Goal: Transaction & Acquisition: Purchase product/service

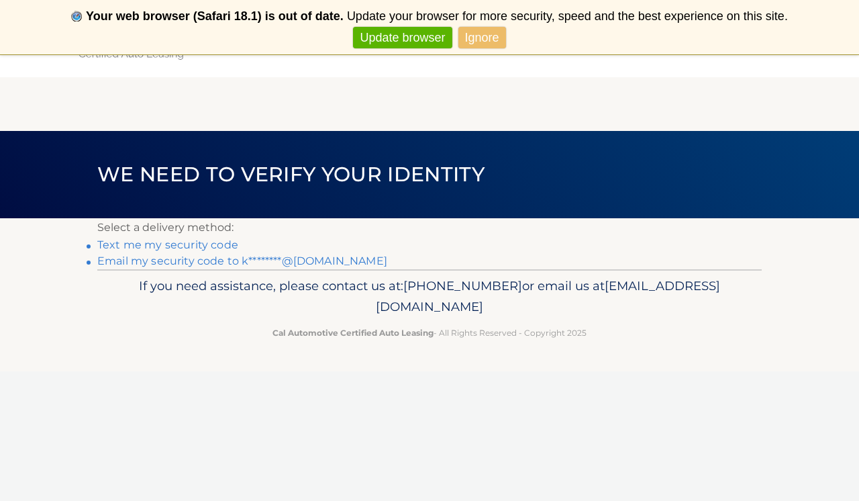
click at [181, 248] on link "Text me my security code" at bounding box center [167, 244] width 141 height 13
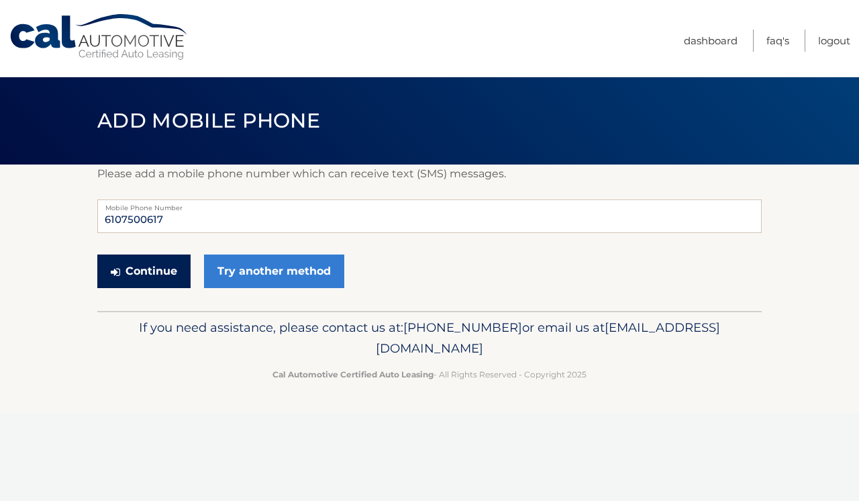
click at [152, 272] on button "Continue" at bounding box center [143, 271] width 93 height 34
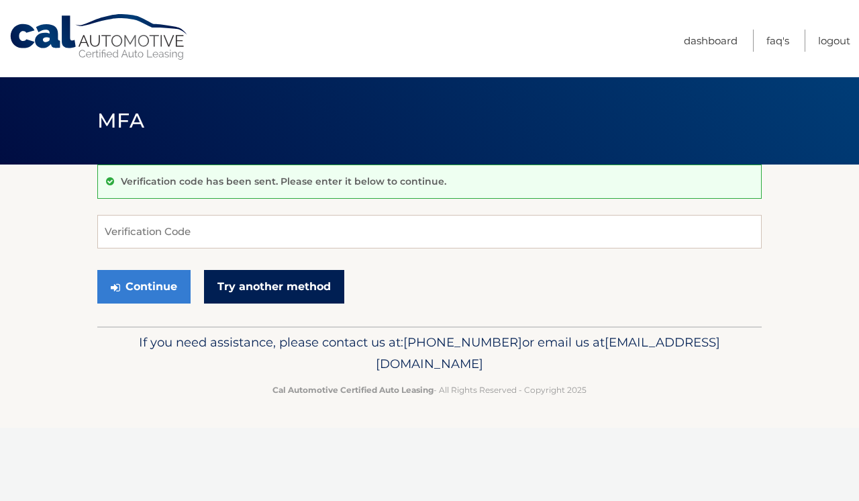
click at [272, 273] on link "Try another method" at bounding box center [274, 287] width 140 height 34
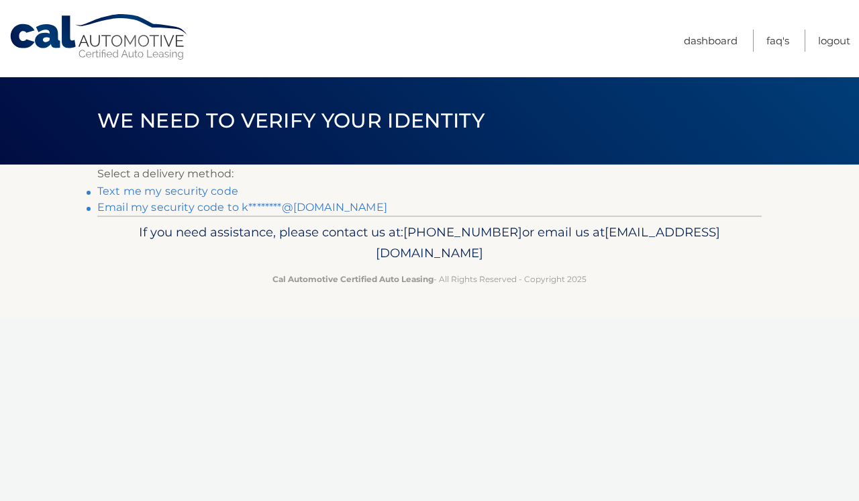
click at [220, 205] on link "Email my security code to k********@gmail.com" at bounding box center [242, 207] width 290 height 13
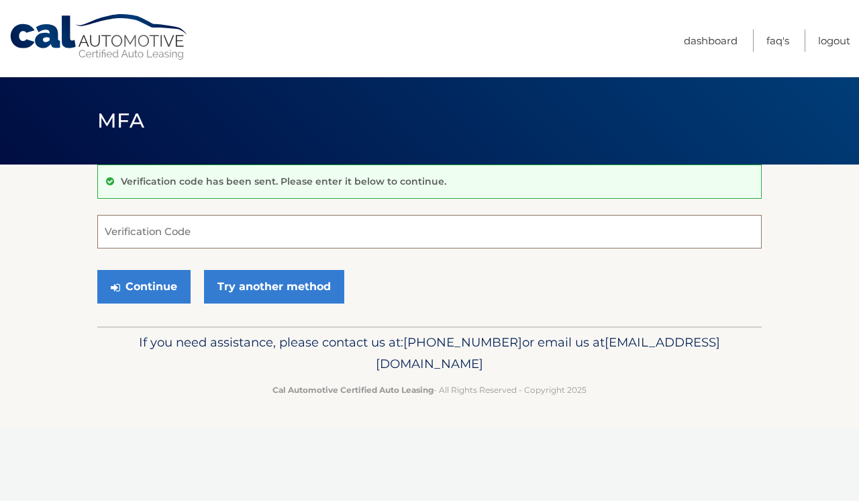
click at [255, 240] on input "Verification Code" at bounding box center [429, 232] width 665 height 34
type input "114463"
click at [166, 282] on button "Continue" at bounding box center [143, 287] width 93 height 34
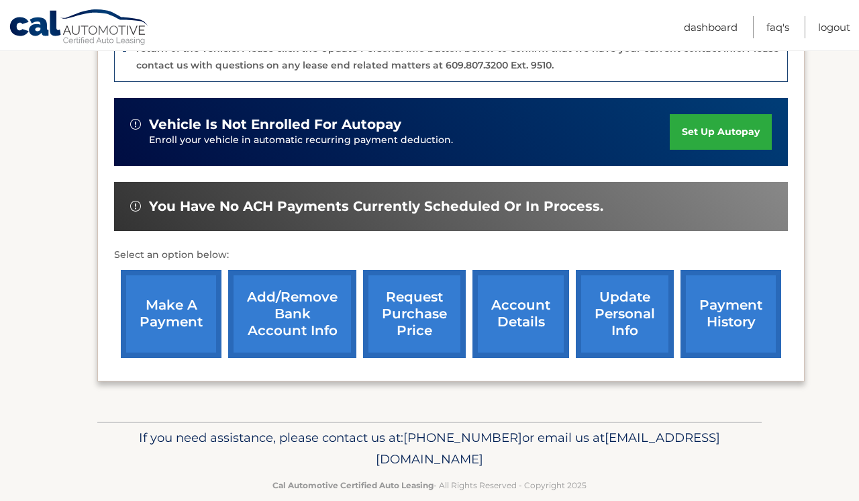
scroll to position [391, 0]
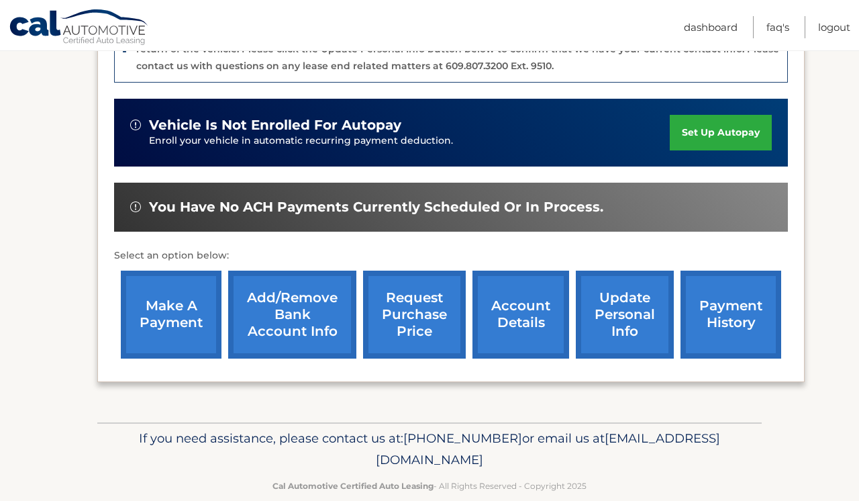
click at [171, 287] on link "make a payment" at bounding box center [171, 315] width 101 height 88
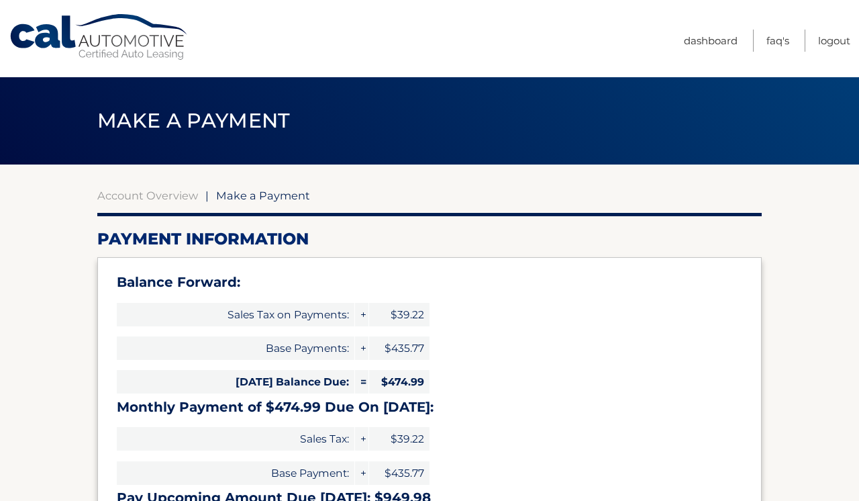
select select "NGNlYTZjNTMtODI4YS00YzY3LWFhMGItMDMxZWMxZWM1YWJj"
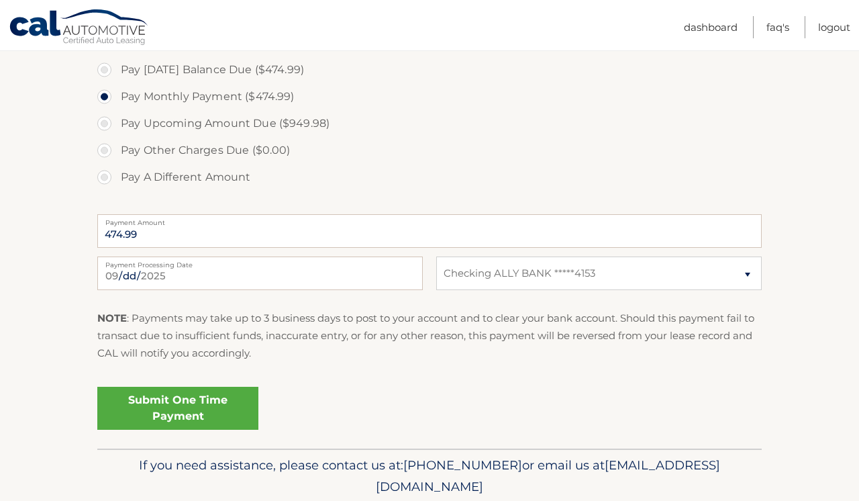
scroll to position [498, 0]
click at [205, 411] on link "Submit One Time Payment" at bounding box center [177, 409] width 161 height 43
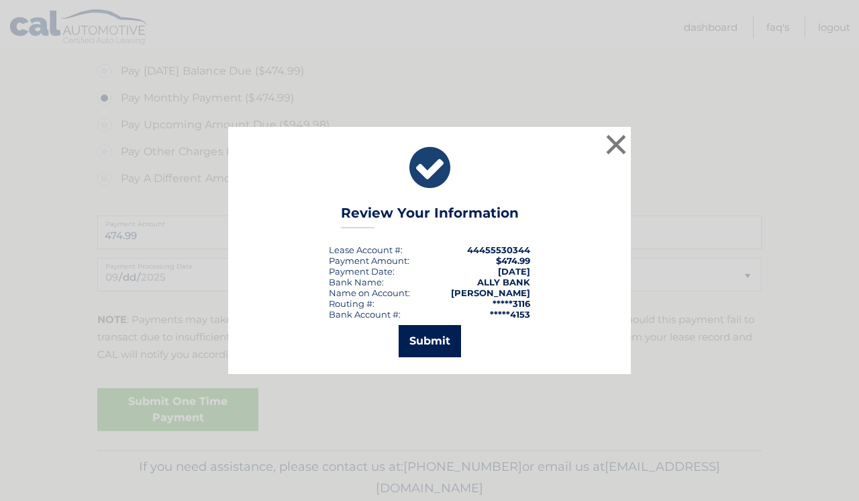
click at [442, 337] on button "Submit" at bounding box center [430, 341] width 62 height 32
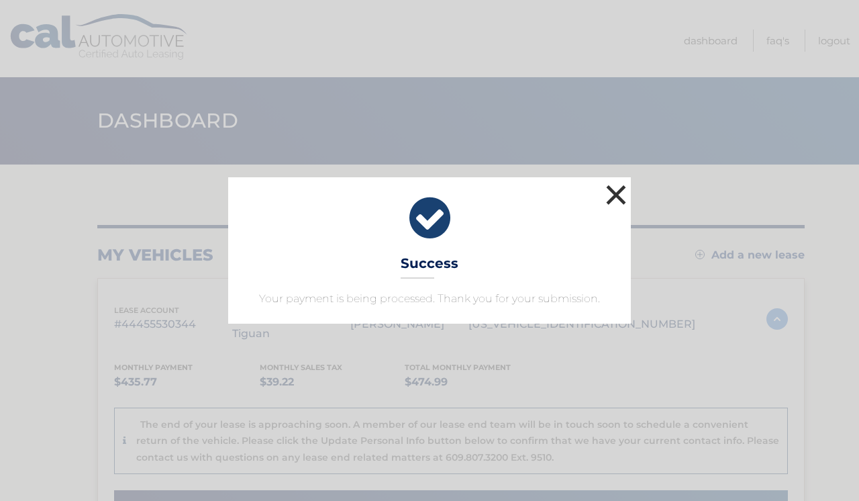
click at [616, 195] on button "×" at bounding box center [616, 194] width 27 height 27
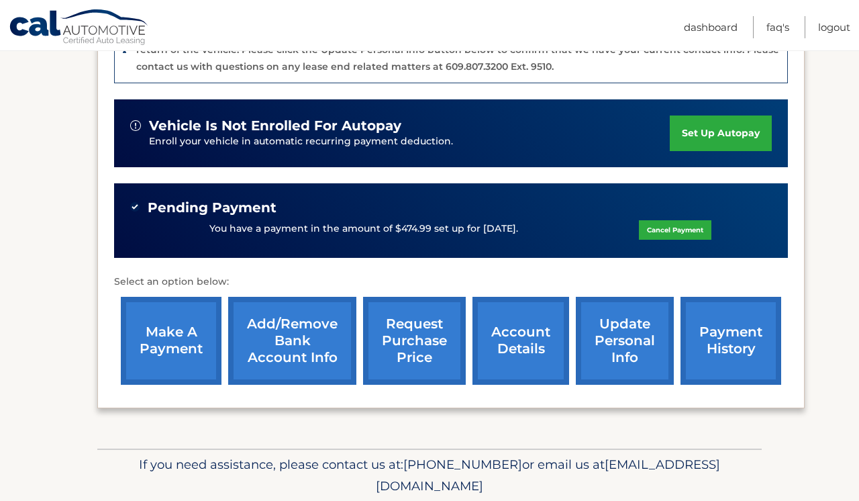
scroll to position [391, 0]
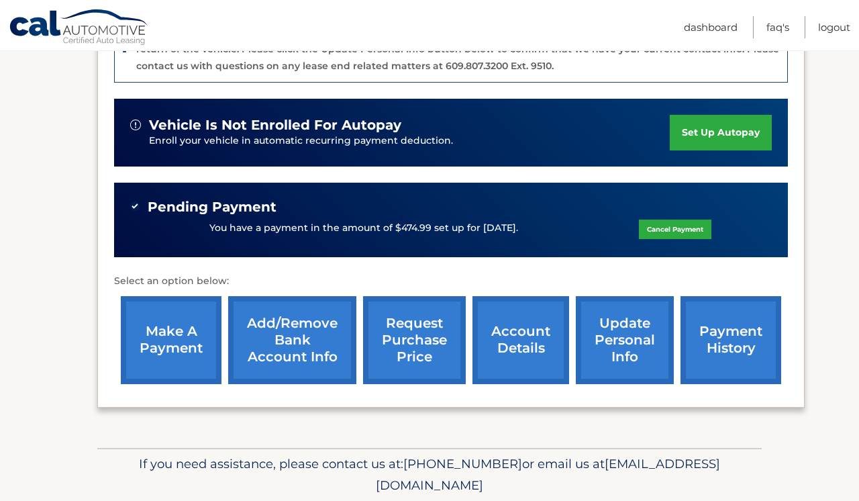
click at [709, 344] on link "payment history" at bounding box center [731, 340] width 101 height 88
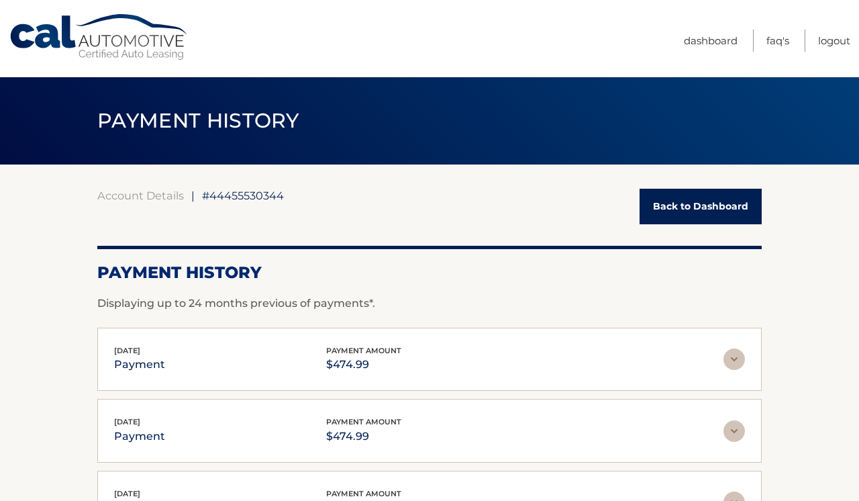
click at [713, 198] on link "Back to Dashboard" at bounding box center [701, 207] width 122 height 36
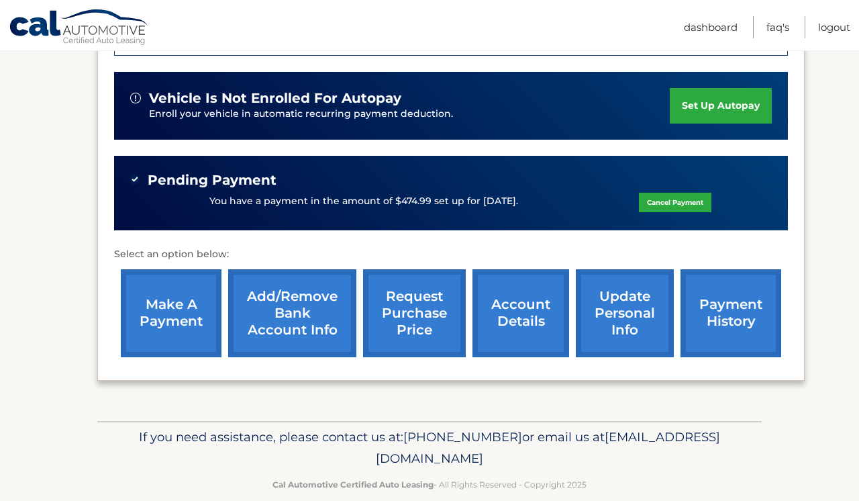
scroll to position [416, 0]
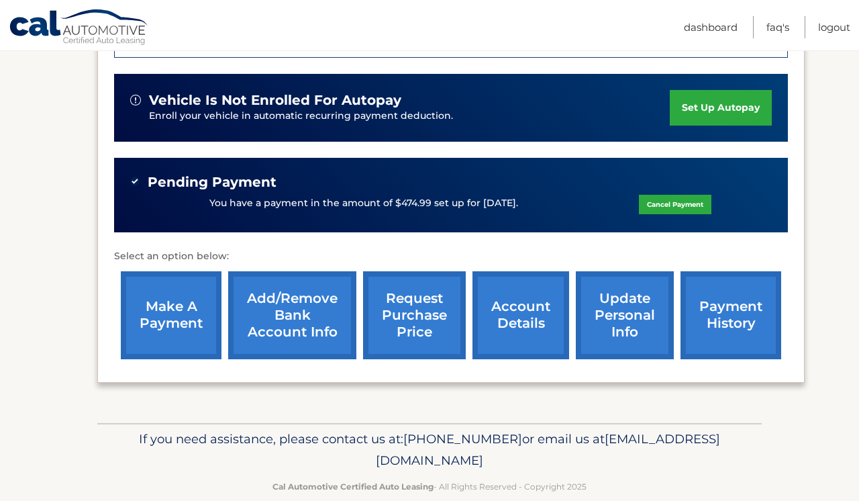
click at [733, 293] on link "payment history" at bounding box center [731, 315] width 101 height 88
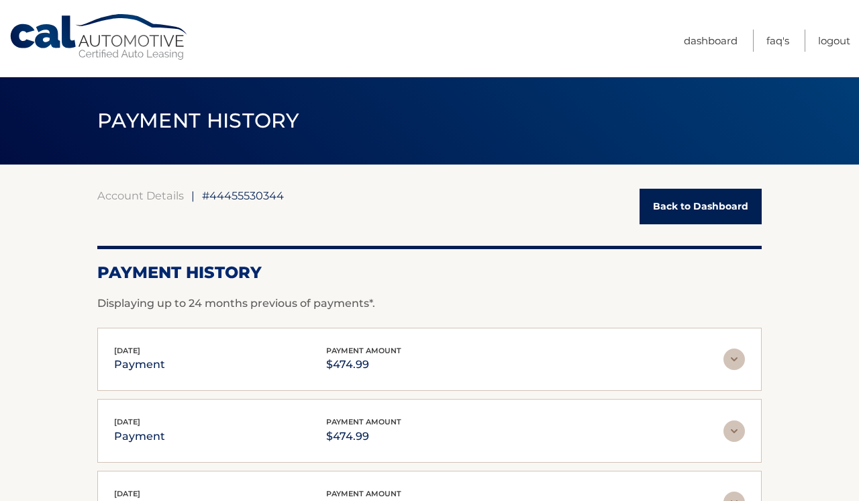
click at [48, 44] on link "Cal Automotive" at bounding box center [99, 37] width 181 height 48
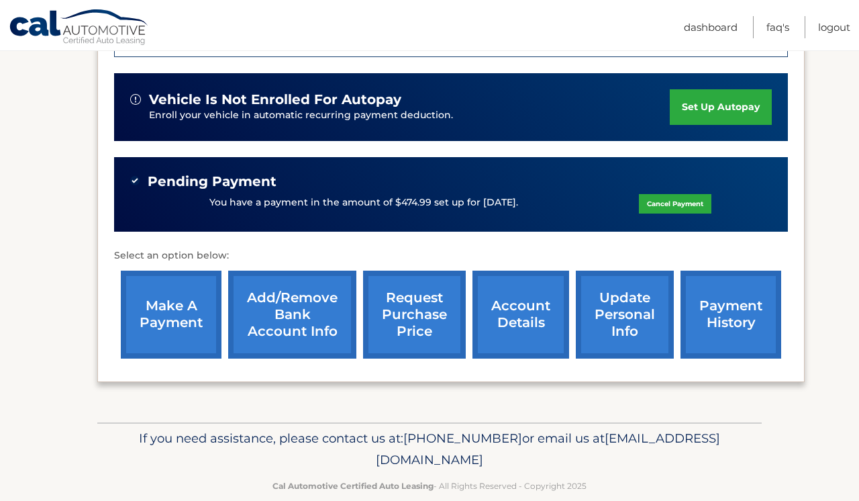
scroll to position [416, 0]
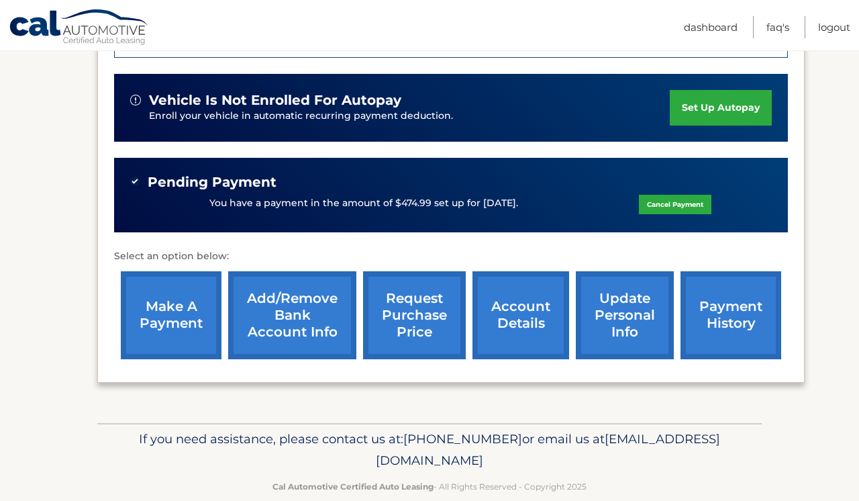
click at [503, 296] on link "account details" at bounding box center [521, 315] width 97 height 88
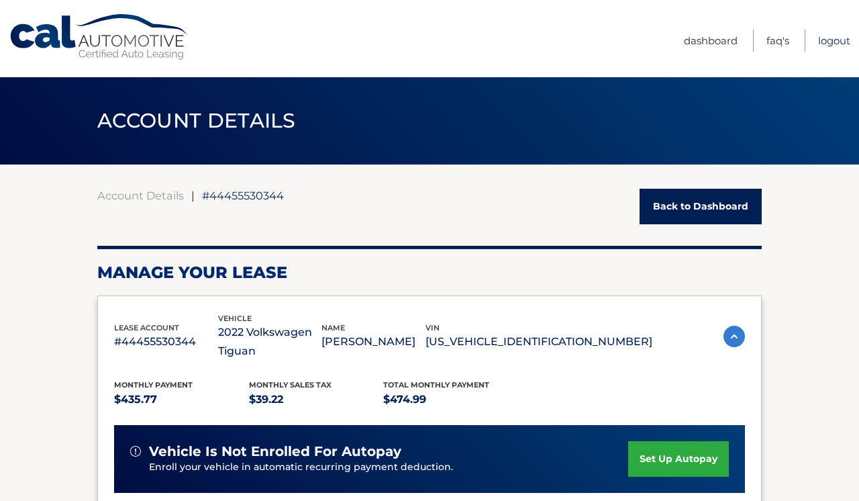
click at [837, 38] on link "Logout" at bounding box center [834, 41] width 32 height 22
